Goal: Entertainment & Leisure: Consume media (video, audio)

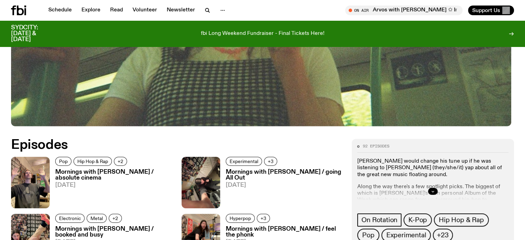
scroll to position [274, 0]
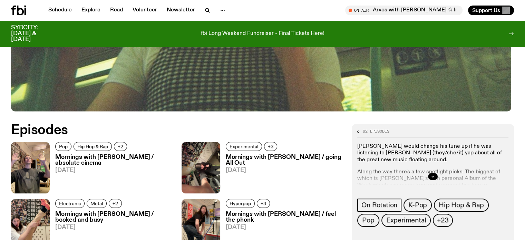
click at [87, 165] on h3 "Mornings with [PERSON_NAME] / absolute cinema" at bounding box center [114, 160] width 118 height 12
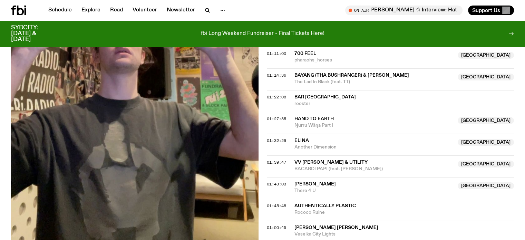
scroll to position [619, 0]
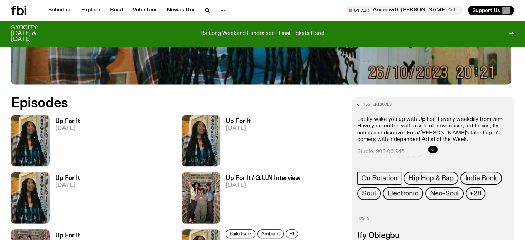
scroll to position [310, 0]
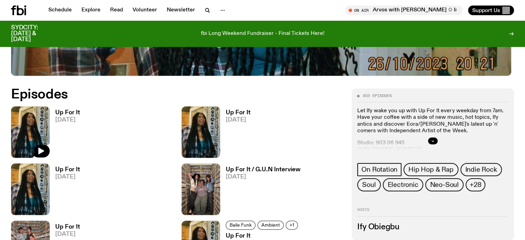
click at [59, 113] on h3 "Up For It" at bounding box center [67, 113] width 25 height 6
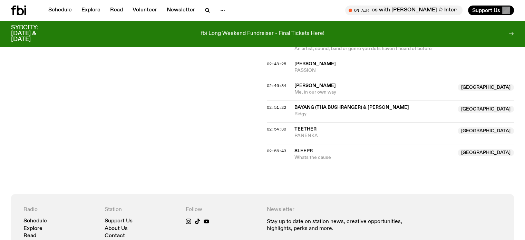
scroll to position [862, 0]
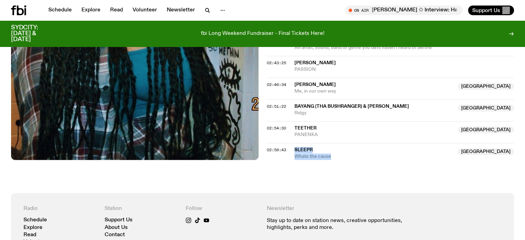
drag, startPoint x: 295, startPoint y: 146, endPoint x: 334, endPoint y: 155, distance: 39.3
click at [334, 155] on div "SLEEPR NSW Whats the cause" at bounding box center [375, 153] width 160 height 13
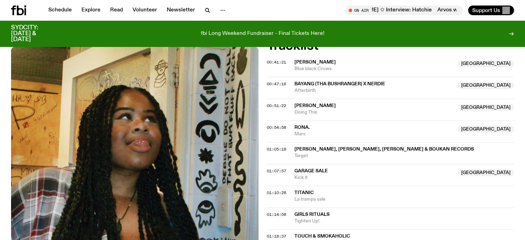
scroll to position [310, 0]
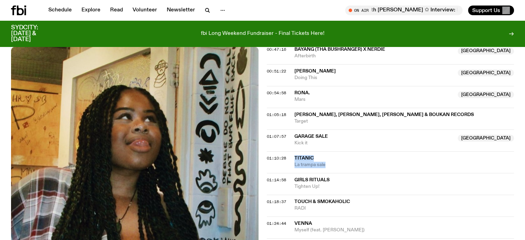
drag, startPoint x: 326, startPoint y: 163, endPoint x: 294, endPoint y: 157, distance: 33.1
click at [294, 157] on div "01:10:28 Titanic La trampa sale" at bounding box center [391, 162] width 248 height 22
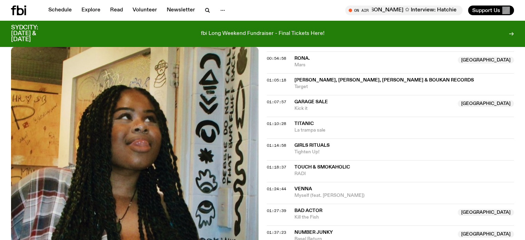
scroll to position [629, 0]
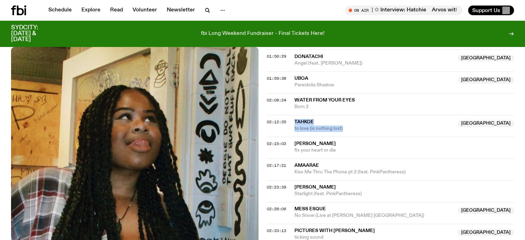
drag, startPoint x: 294, startPoint y: 119, endPoint x: 343, endPoint y: 126, distance: 48.9
click at [343, 126] on div "Tahkoe NSW to love (is nothing lost)" at bounding box center [375, 125] width 160 height 13
drag, startPoint x: 1, startPoint y: 6, endPoint x: 3, endPoint y: 1, distance: 5.6
click at [1, 3] on div "Schedule Explore Read Volunteer Newsletter On Air Arvos with Bri Kennedy ✩ Inte…" at bounding box center [262, 10] width 525 height 21
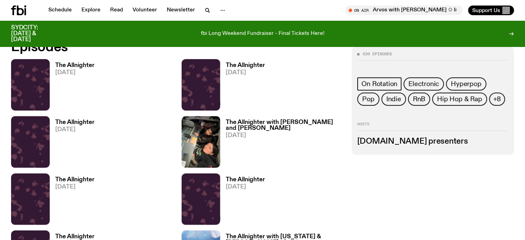
scroll to position [345, 0]
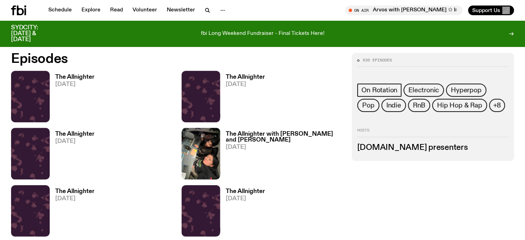
drag, startPoint x: 200, startPoint y: 72, endPoint x: 182, endPoint y: 52, distance: 26.4
click at [182, 53] on h2 "Episodes" at bounding box center [177, 59] width 333 height 12
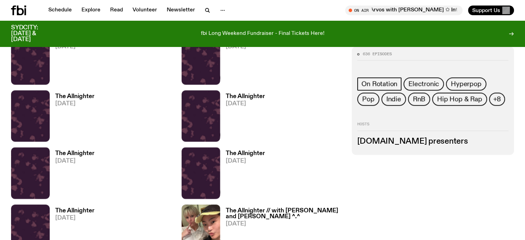
scroll to position [898, 0]
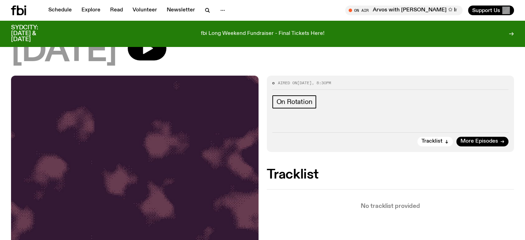
scroll to position [67, 0]
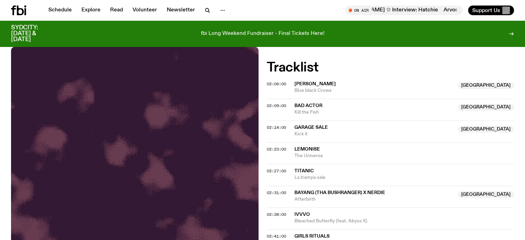
scroll to position [937, 0]
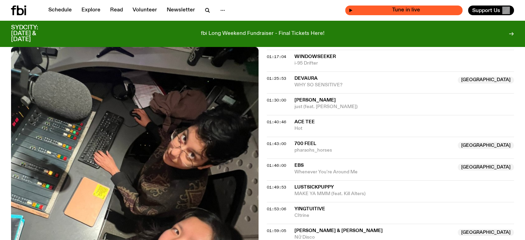
scroll to position [691, 0]
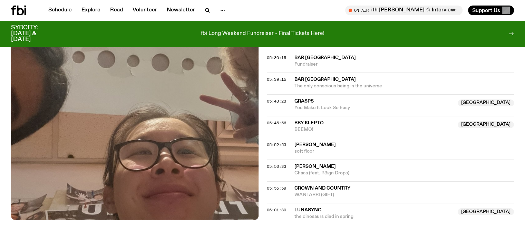
scroll to position [2205, 0]
